Goal: Task Accomplishment & Management: Manage account settings

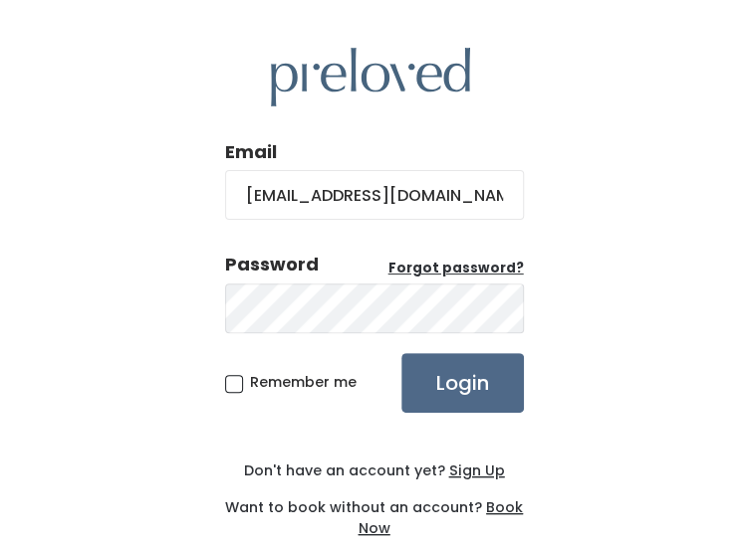
click at [362, 182] on input "[EMAIL_ADDRESS][DOMAIN_NAME]" at bounding box center [374, 195] width 299 height 50
drag, startPoint x: 450, startPoint y: 208, endPoint x: 161, endPoint y: 181, distance: 289.9
click at [161, 181] on div "Email gm@preloved.love Password Forgot password? Remember me Login Don't have a…" at bounding box center [374, 293] width 748 height 587
type input "Franchisesupport@preloved.love"
click at [160, 325] on div "Email Franchisesupport@preloved.love Password Forgot password? Remember me Logi…" at bounding box center [374, 293] width 748 height 587
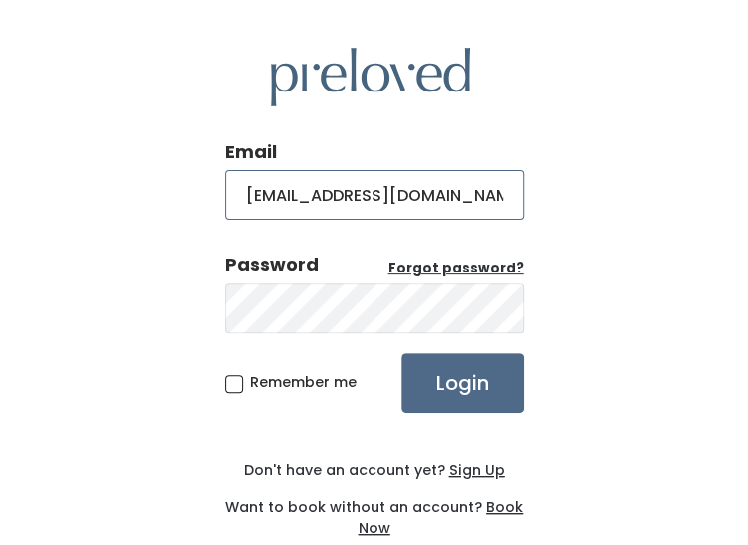
click at [353, 192] on input "Franchisesupport@preloved.love" at bounding box center [374, 195] width 299 height 50
click at [325, 180] on input "Franchisesupport@preloved.love" at bounding box center [374, 195] width 299 height 50
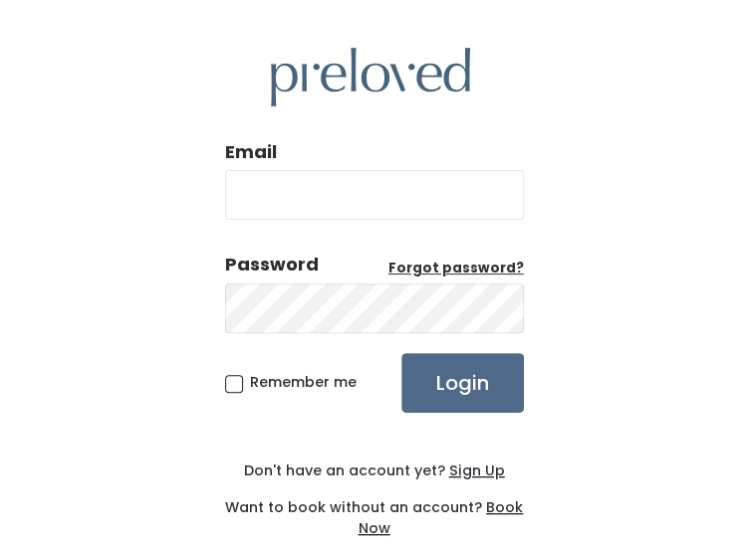
type input "[EMAIL_ADDRESS][DOMAIN_NAME]"
click at [400, 210] on input "[EMAIL_ADDRESS][DOMAIN_NAME]" at bounding box center [374, 195] width 299 height 50
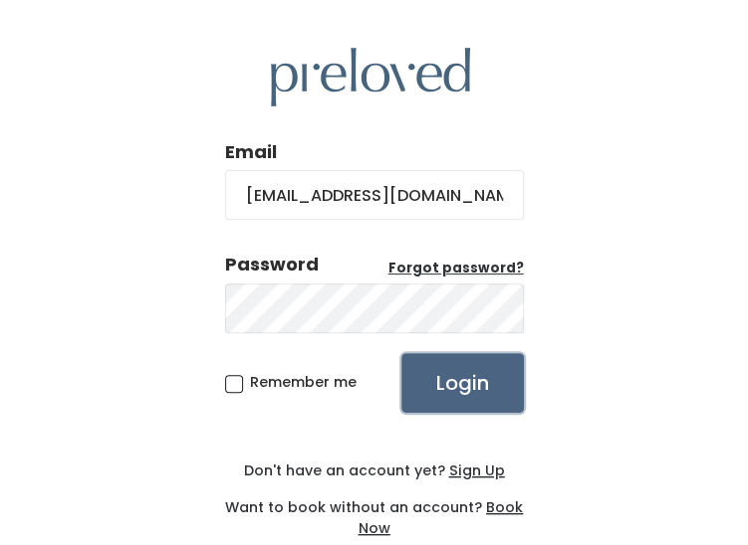
click at [482, 397] on input "Login" at bounding box center [462, 383] width 122 height 60
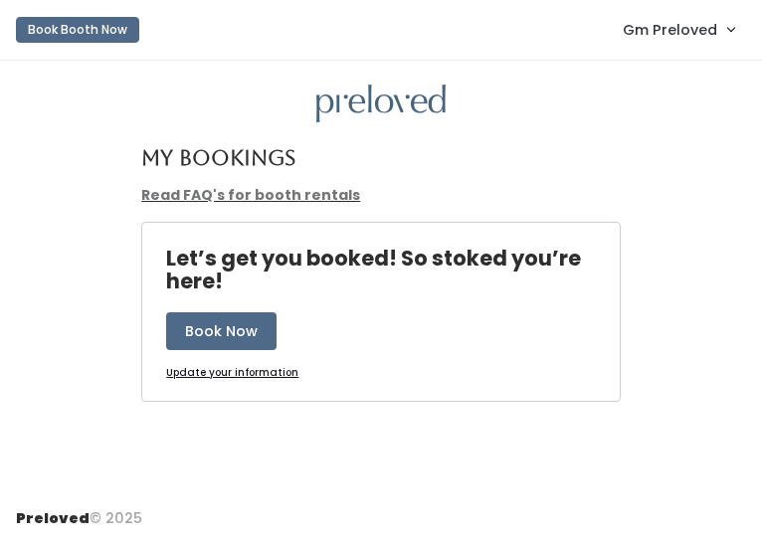
click at [682, 32] on span "Gm Preloved" at bounding box center [670, 30] width 95 height 22
